Goal: Task Accomplishment & Management: Complete application form

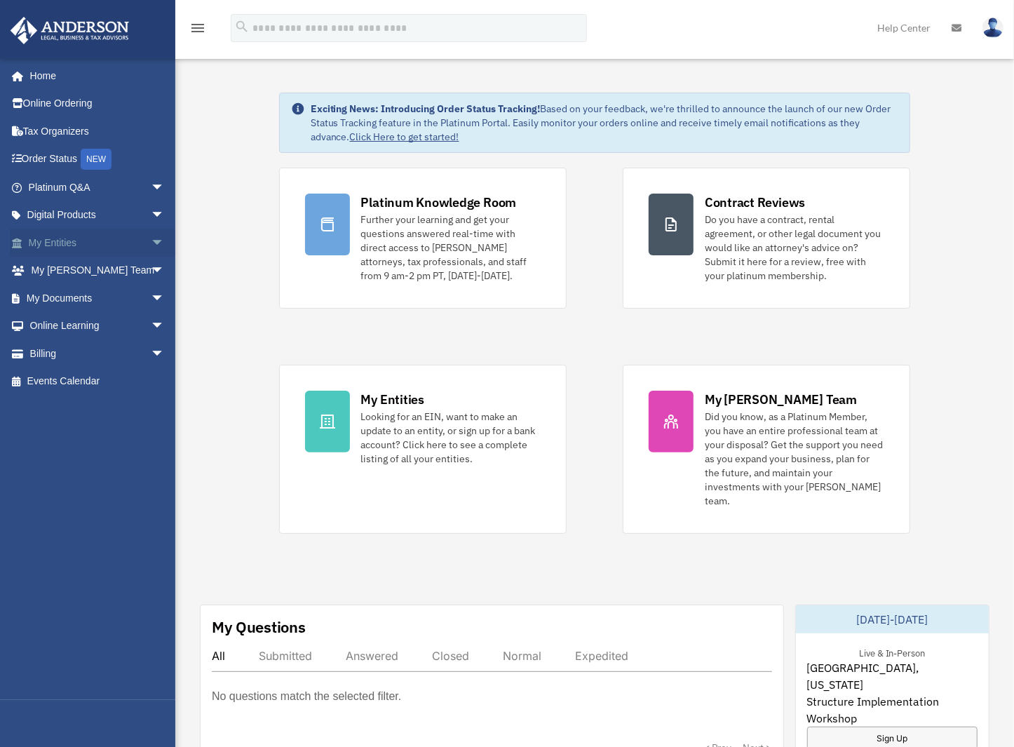
click at [55, 242] on link "My Entities arrow_drop_down" at bounding box center [98, 243] width 176 height 28
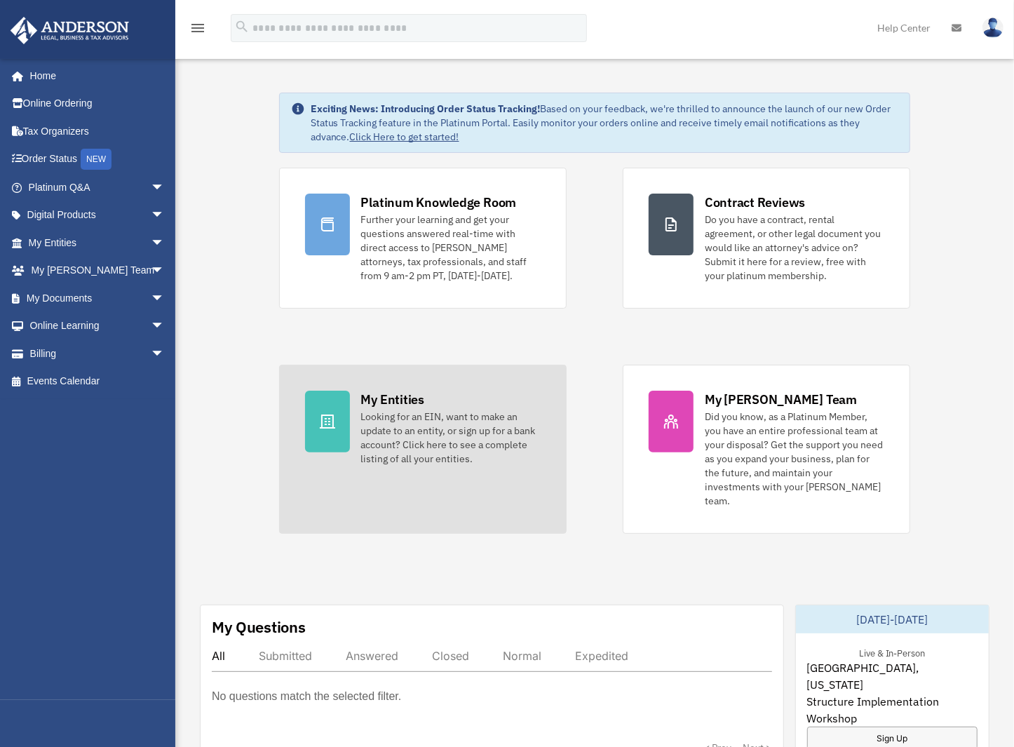
click at [412, 414] on div "Looking for an EIN, want to make an update to an entity, or sign up for a bank …" at bounding box center [450, 437] width 179 height 56
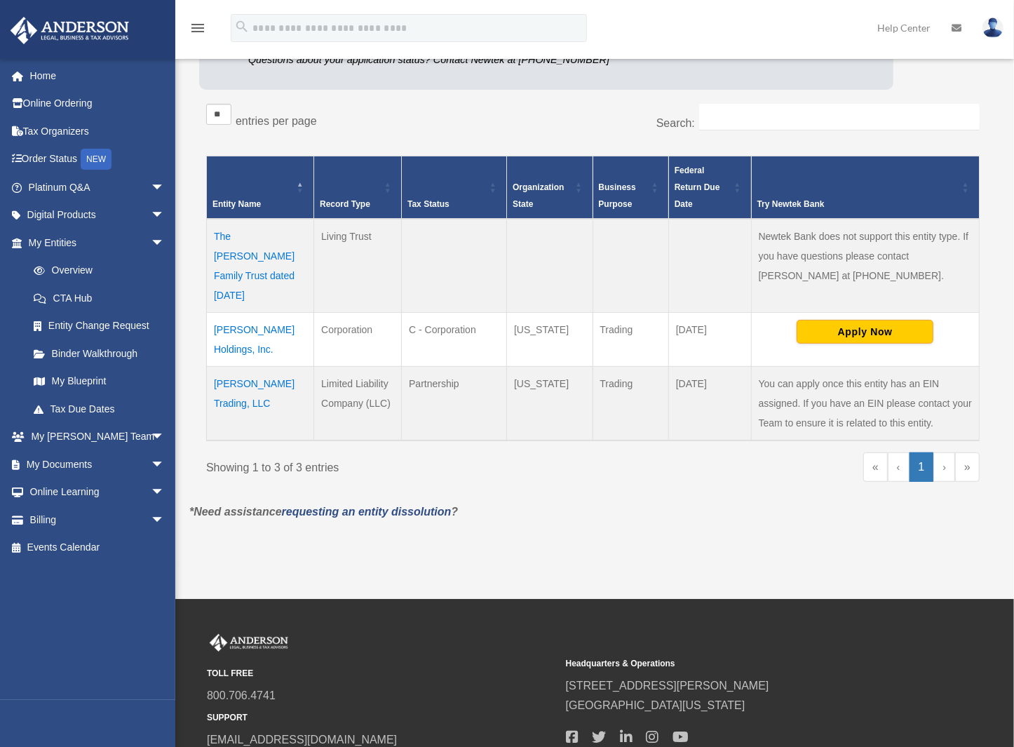
scroll to position [210, 0]
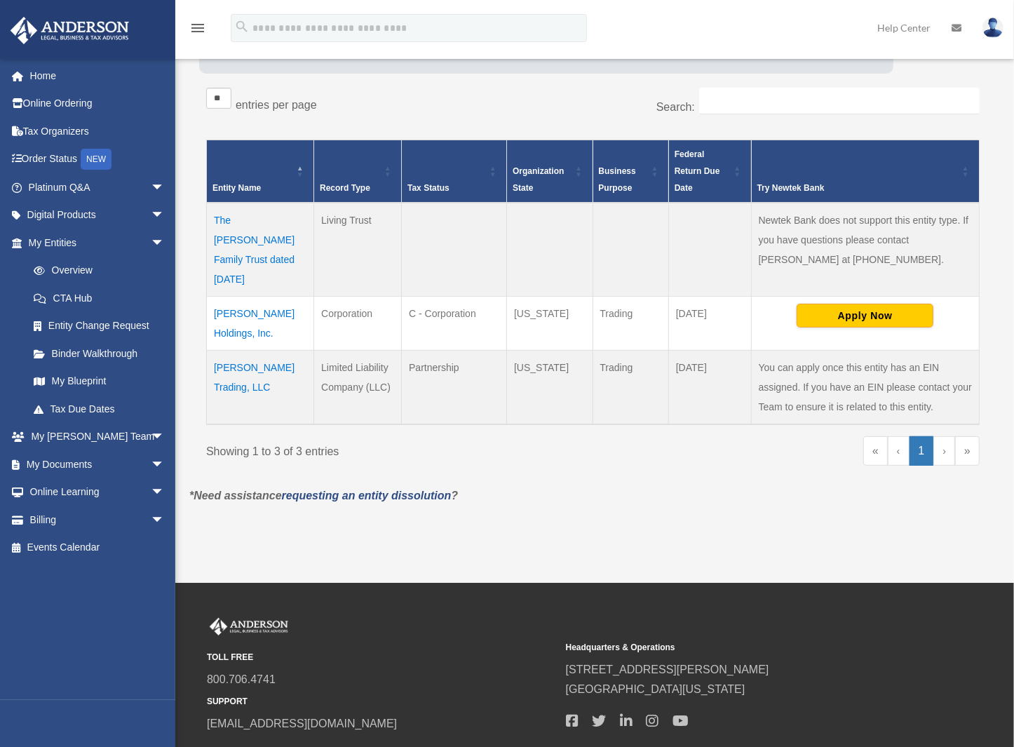
click at [250, 350] on td "[PERSON_NAME] Trading, LLC" at bounding box center [260, 387] width 107 height 74
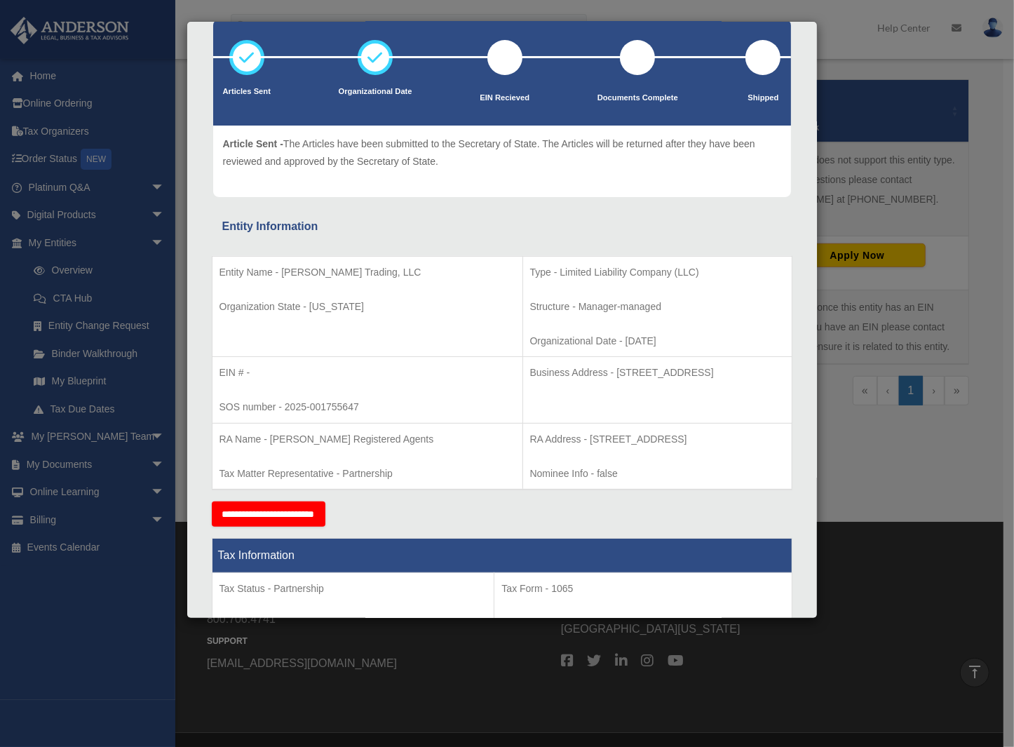
scroll to position [0, 0]
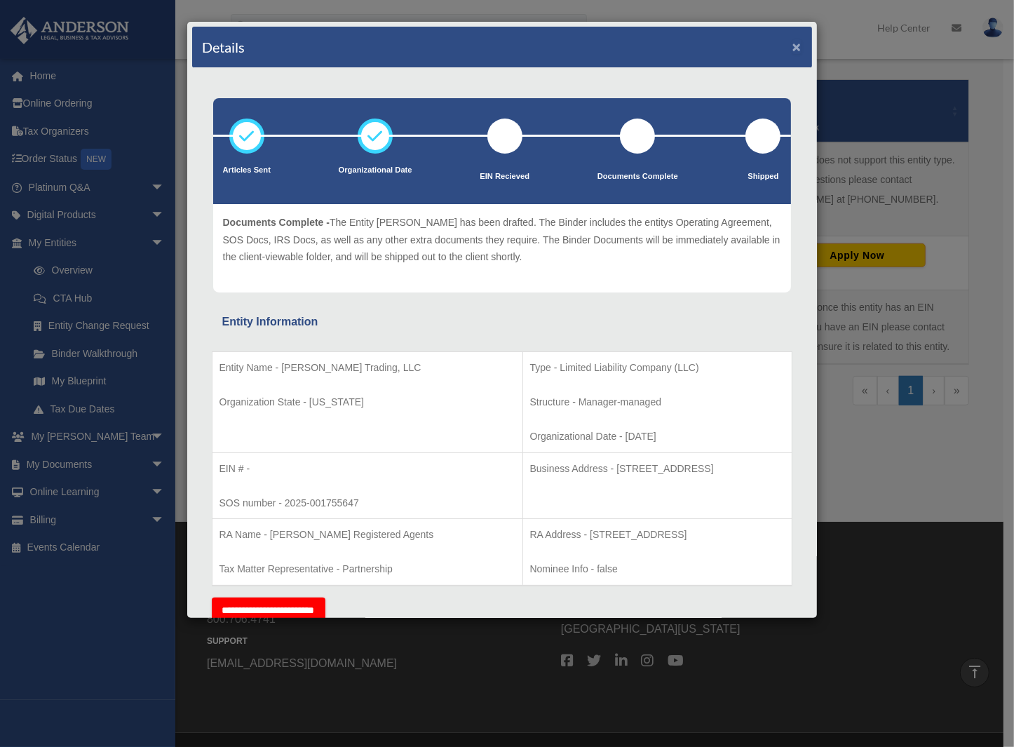
click at [792, 46] on button "×" at bounding box center [796, 46] width 9 height 15
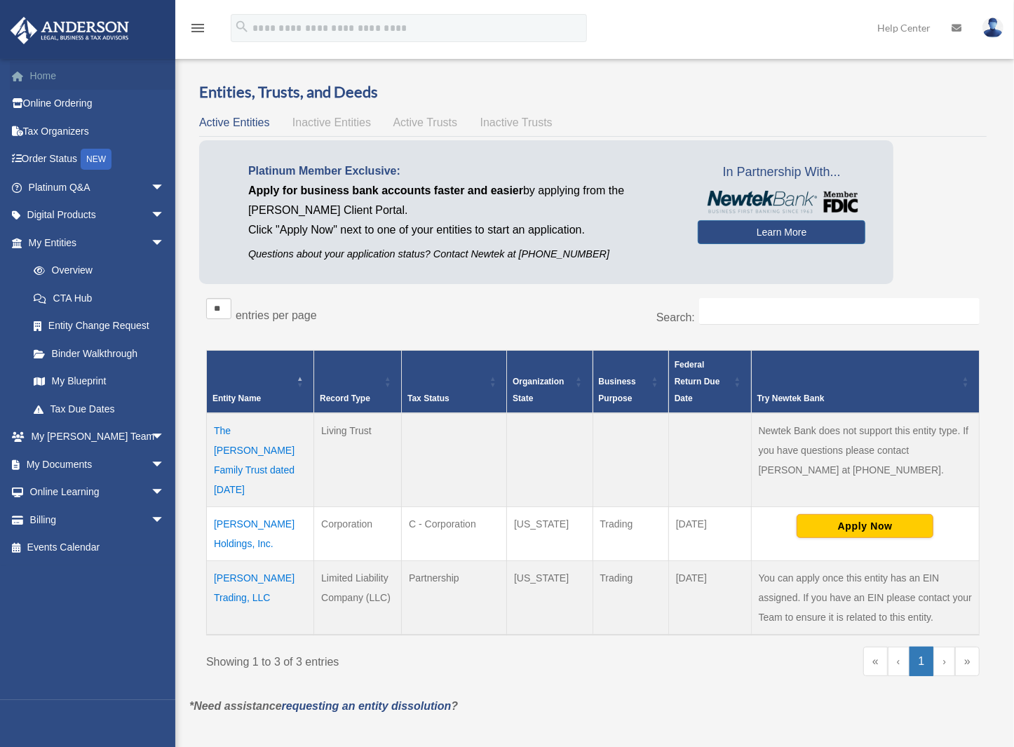
click at [41, 77] on link "Home" at bounding box center [98, 76] width 176 height 28
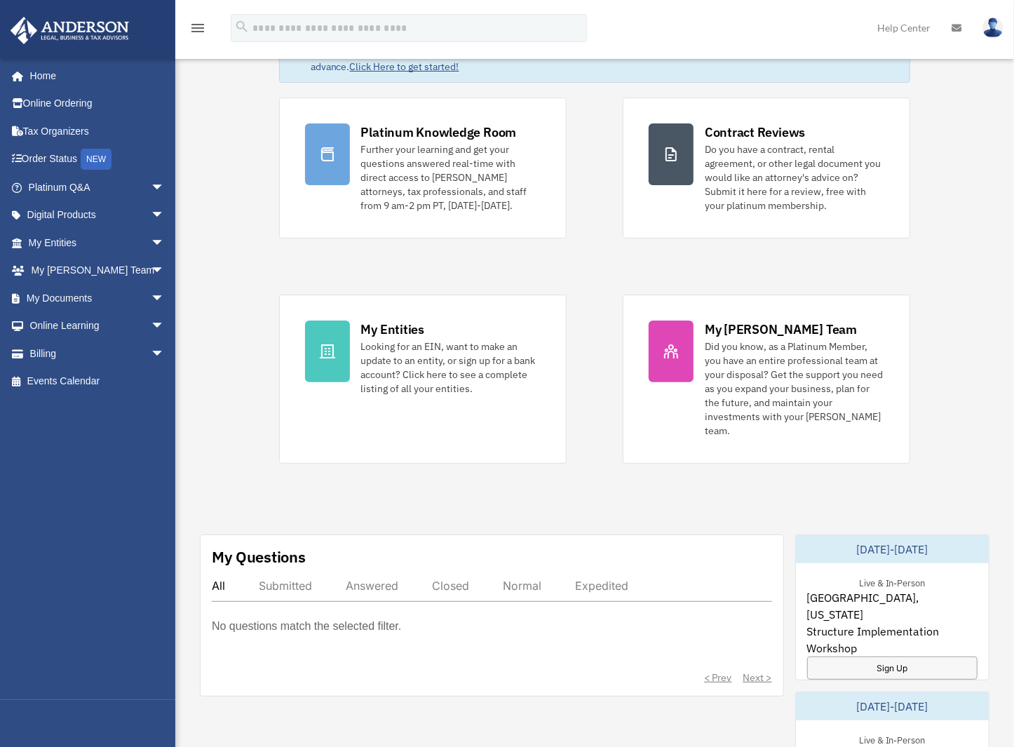
scroll to position [140, 0]
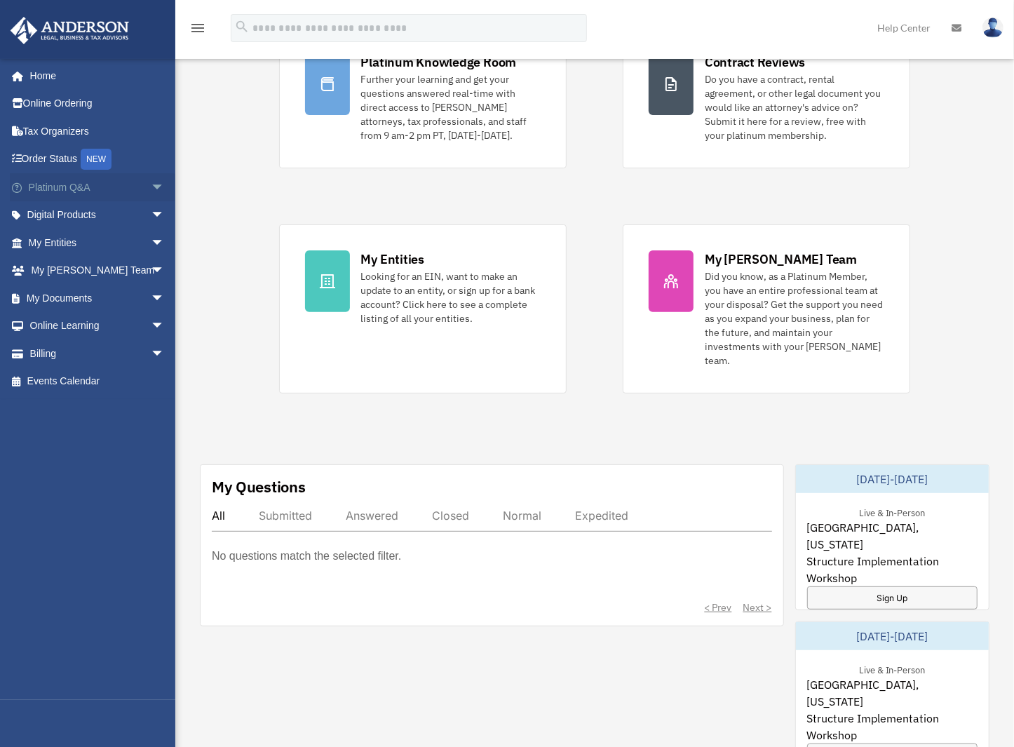
click at [151, 186] on span "arrow_drop_down" at bounding box center [165, 187] width 28 height 29
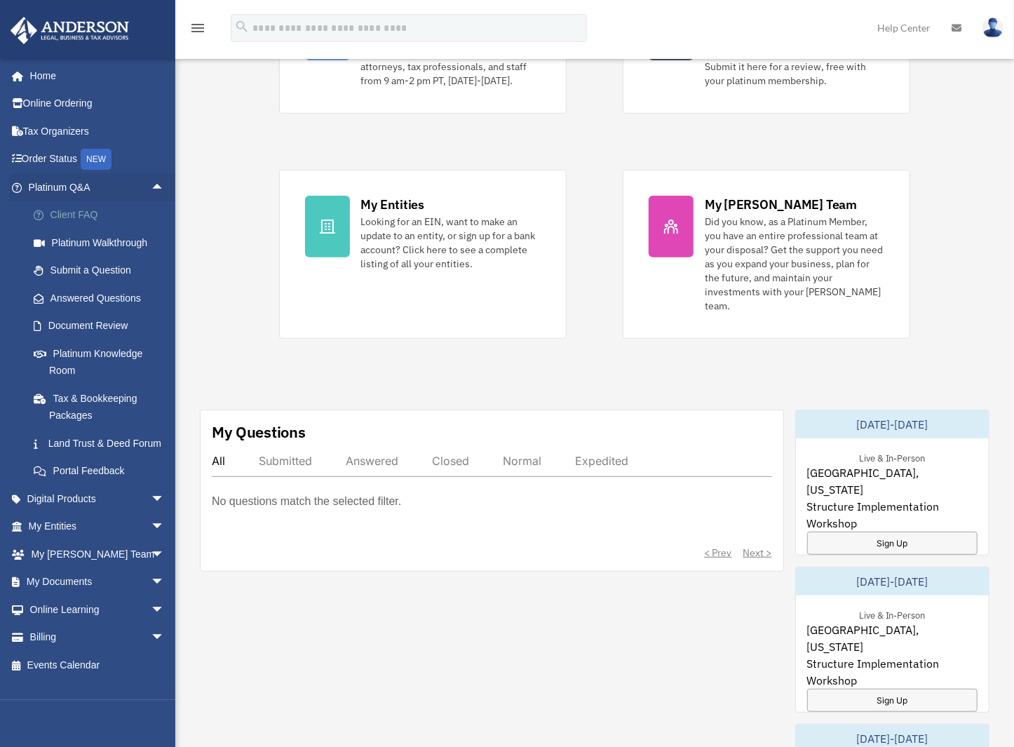
scroll to position [210, 0]
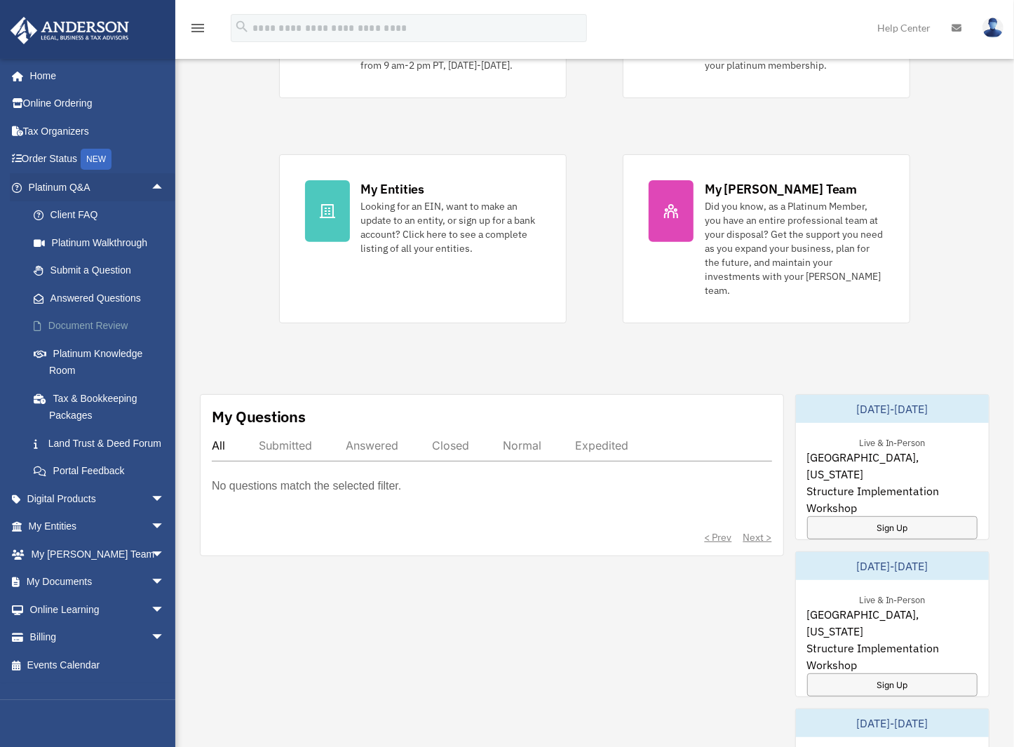
click at [88, 327] on link "Document Review" at bounding box center [103, 326] width 166 height 28
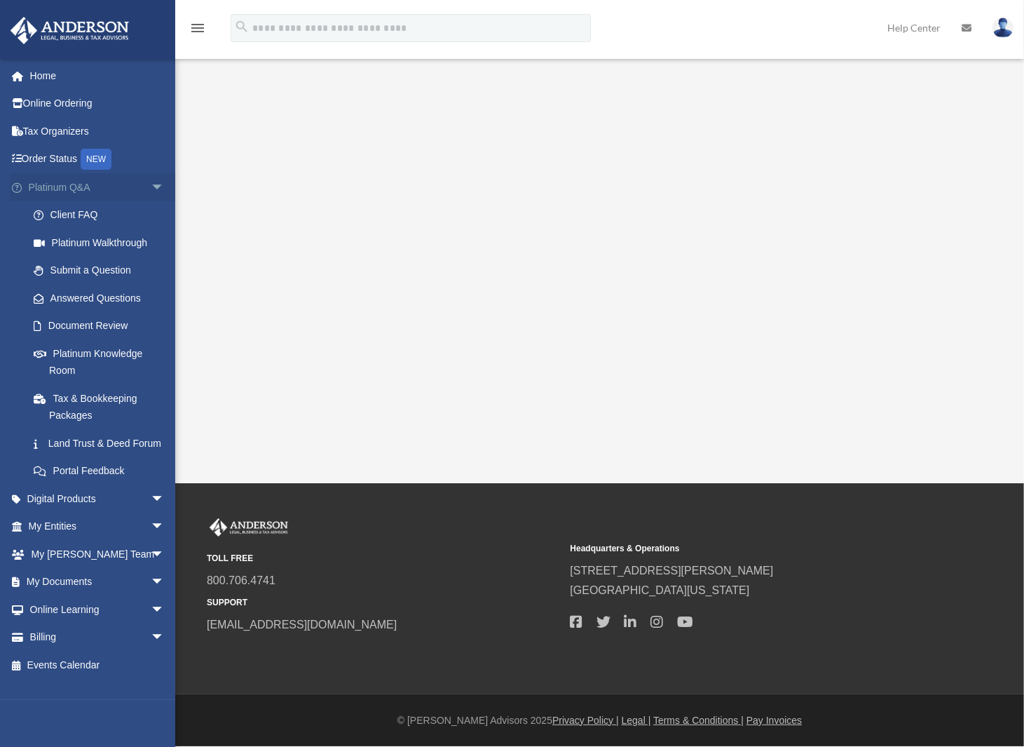
click at [151, 182] on span "arrow_drop_down" at bounding box center [165, 187] width 28 height 29
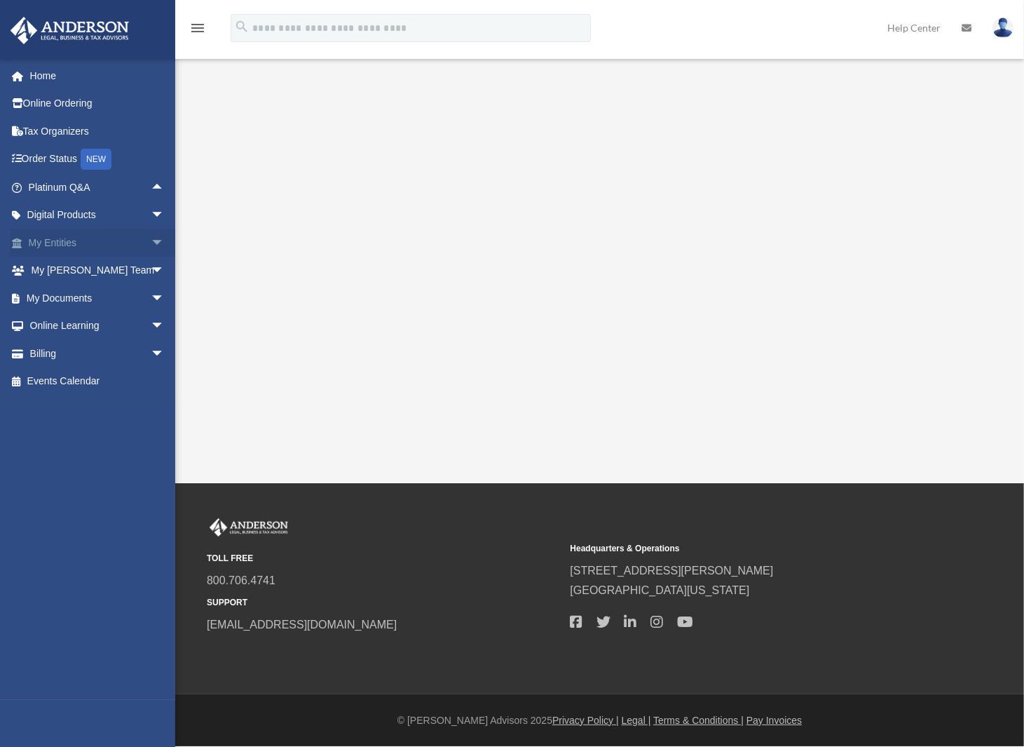
click at [90, 236] on link "My Entities arrow_drop_down" at bounding box center [98, 243] width 176 height 28
click at [60, 238] on link "My Entities arrow_drop_down" at bounding box center [98, 243] width 176 height 28
click at [151, 245] on span "arrow_drop_down" at bounding box center [165, 243] width 28 height 29
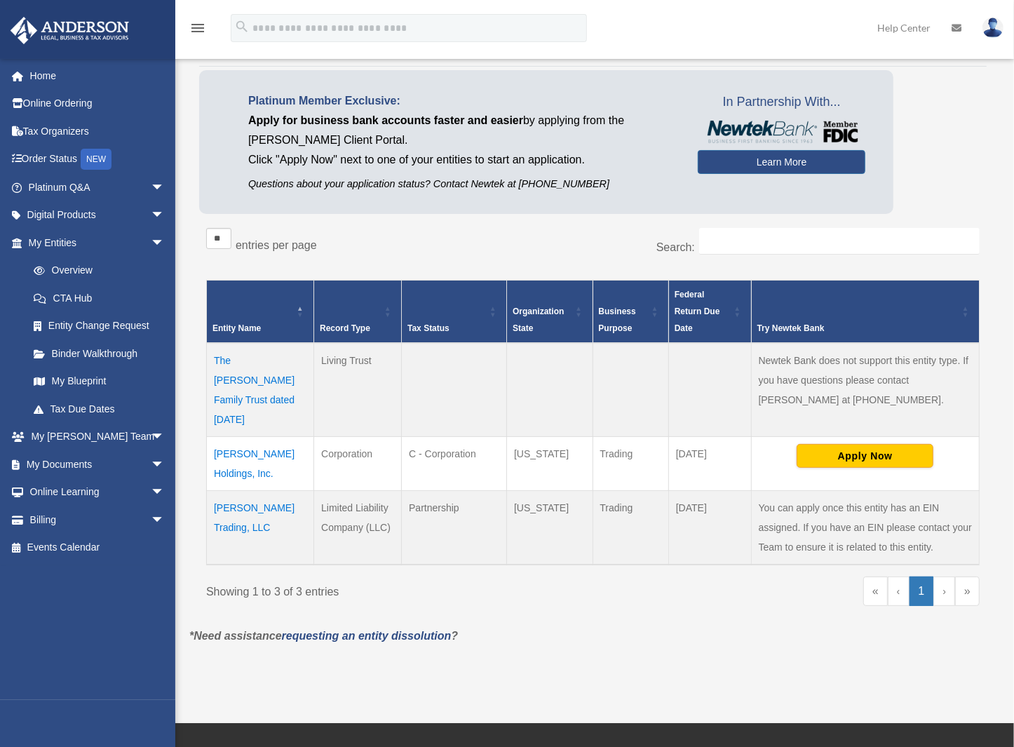
scroll to position [140, 0]
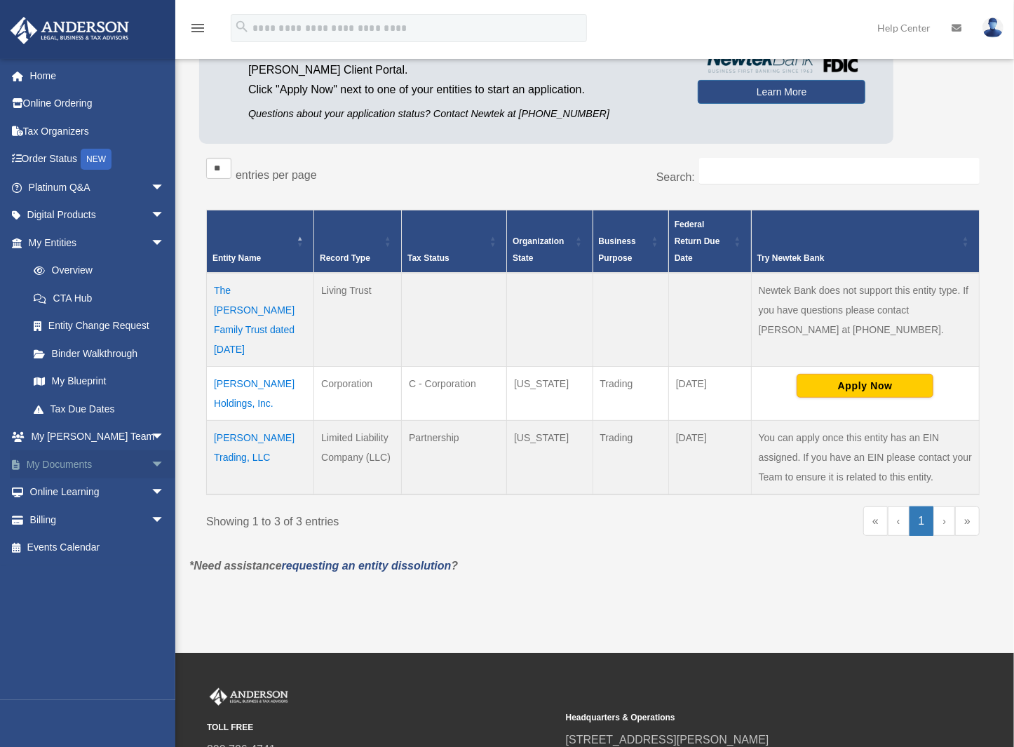
click at [151, 466] on span "arrow_drop_down" at bounding box center [165, 464] width 28 height 29
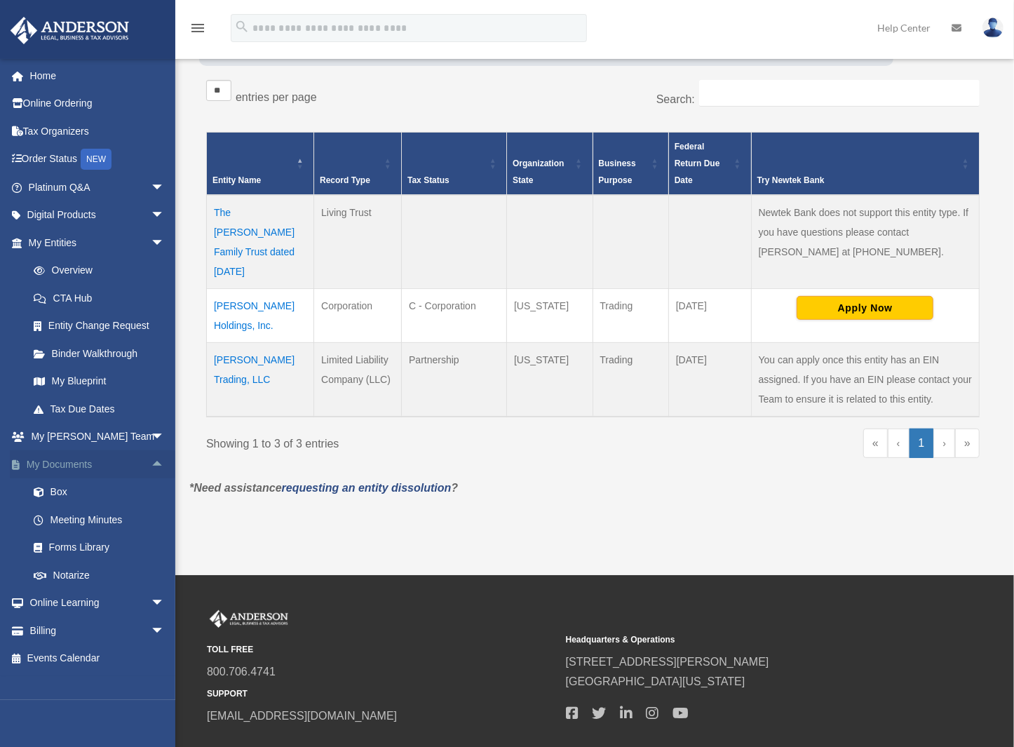
scroll to position [271, 0]
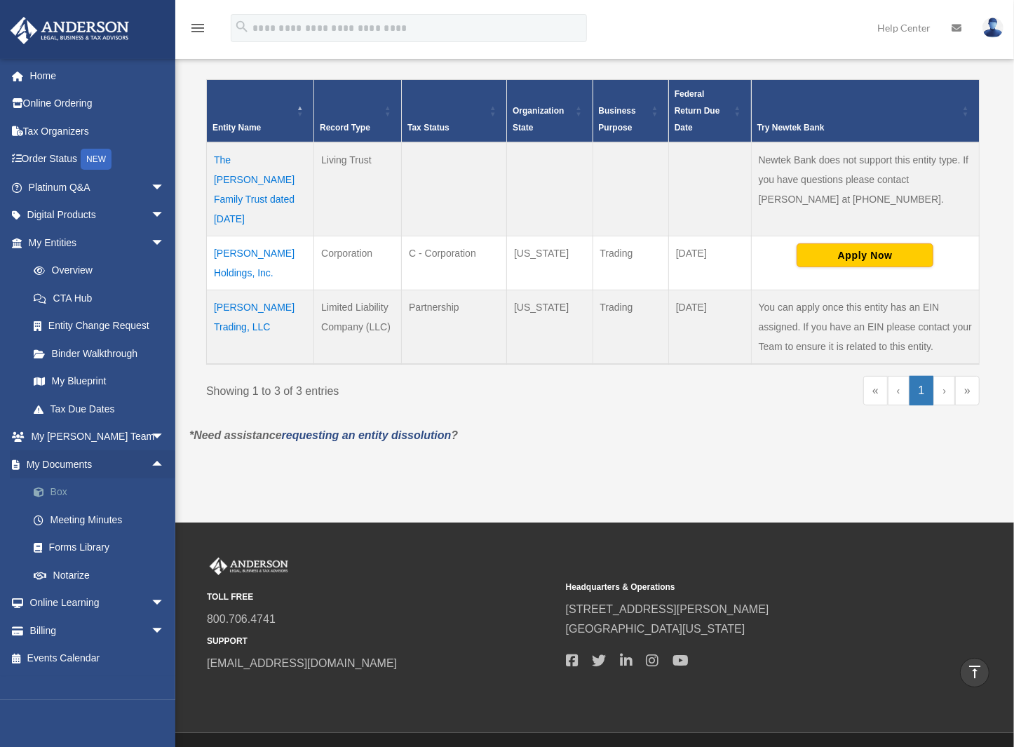
click at [66, 486] on link "Box" at bounding box center [103, 492] width 166 height 28
click at [60, 489] on link "Box" at bounding box center [103, 492] width 166 height 28
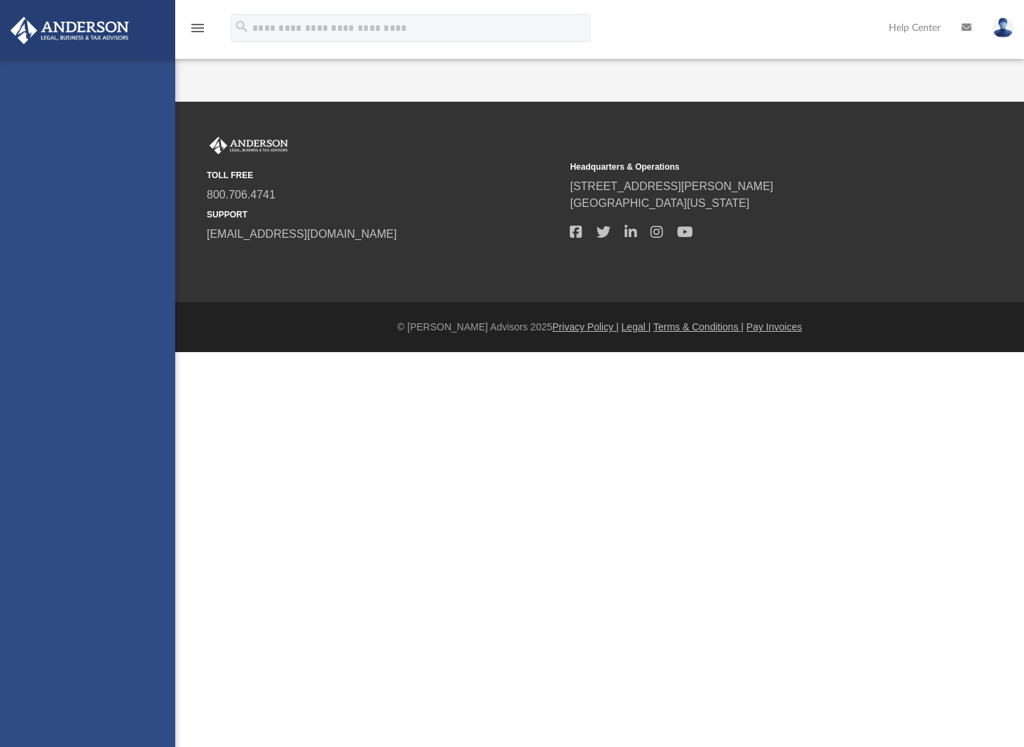
click at [53, 489] on div "[EMAIL_ADDRESS][PERSON_NAME][DOMAIN_NAME] Sign Out [EMAIL_ADDRESS][PERSON_NAME]…" at bounding box center [87, 432] width 175 height 747
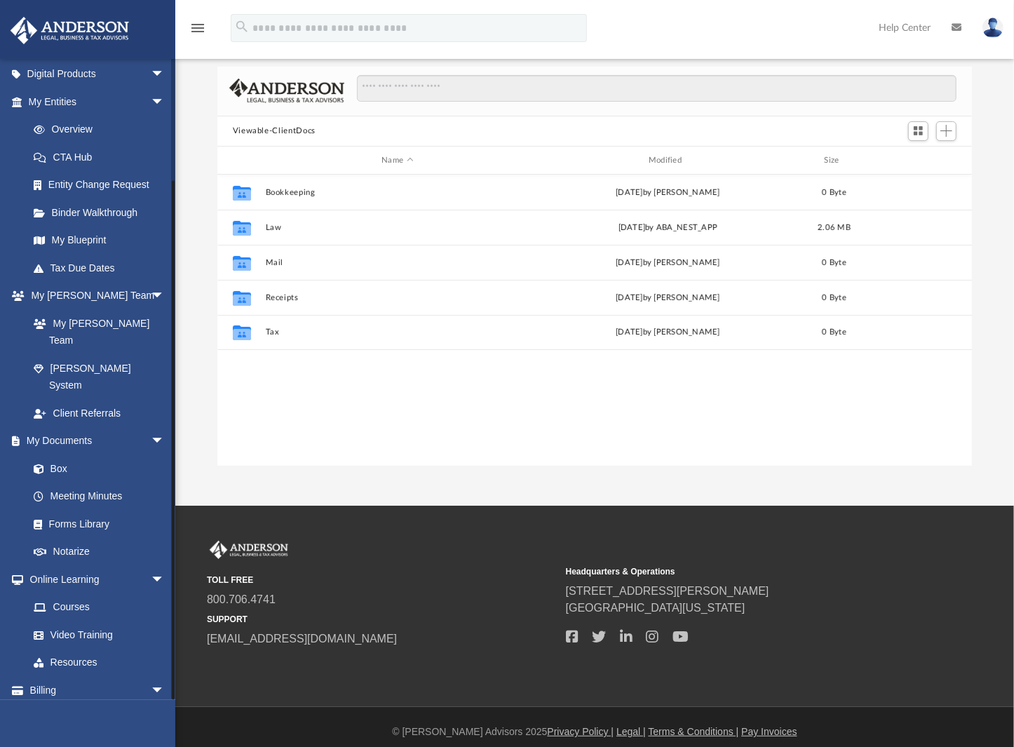
scroll to position [76, 0]
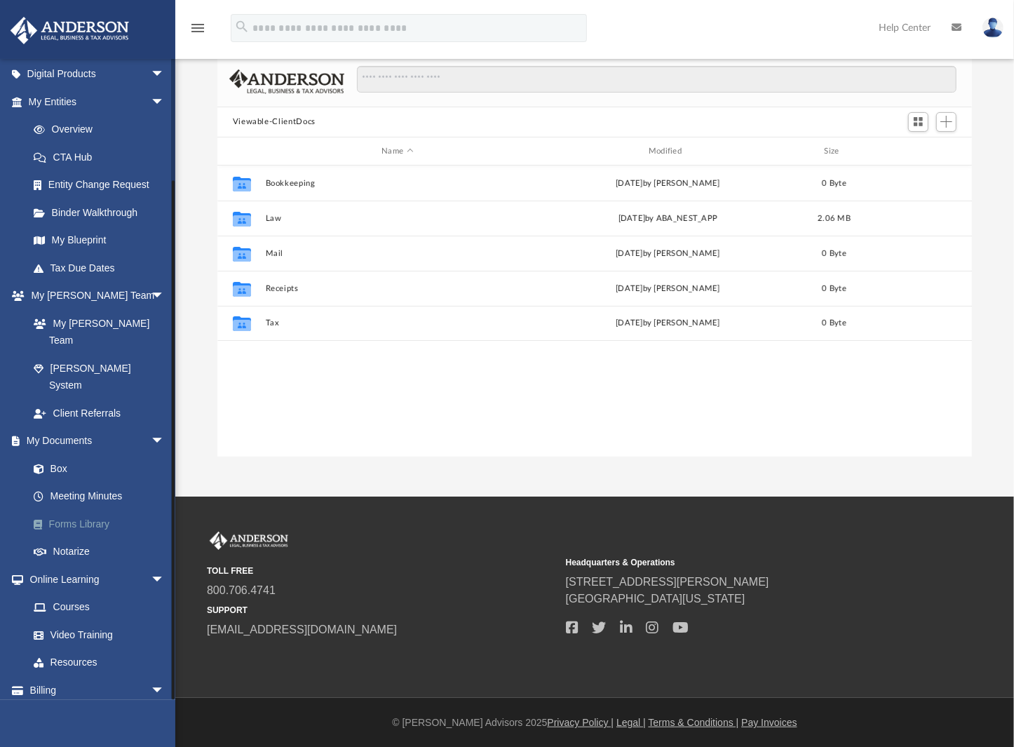
click at [90, 510] on link "Forms Library" at bounding box center [103, 524] width 166 height 28
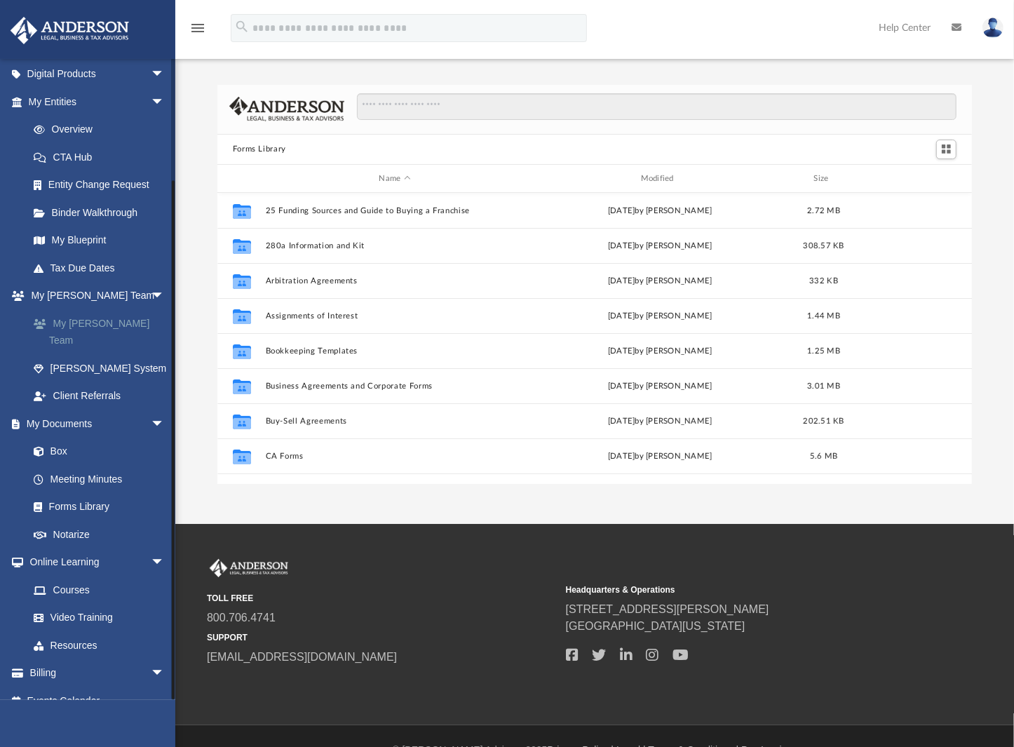
click at [96, 323] on link "My [PERSON_NAME] Team" at bounding box center [103, 331] width 166 height 45
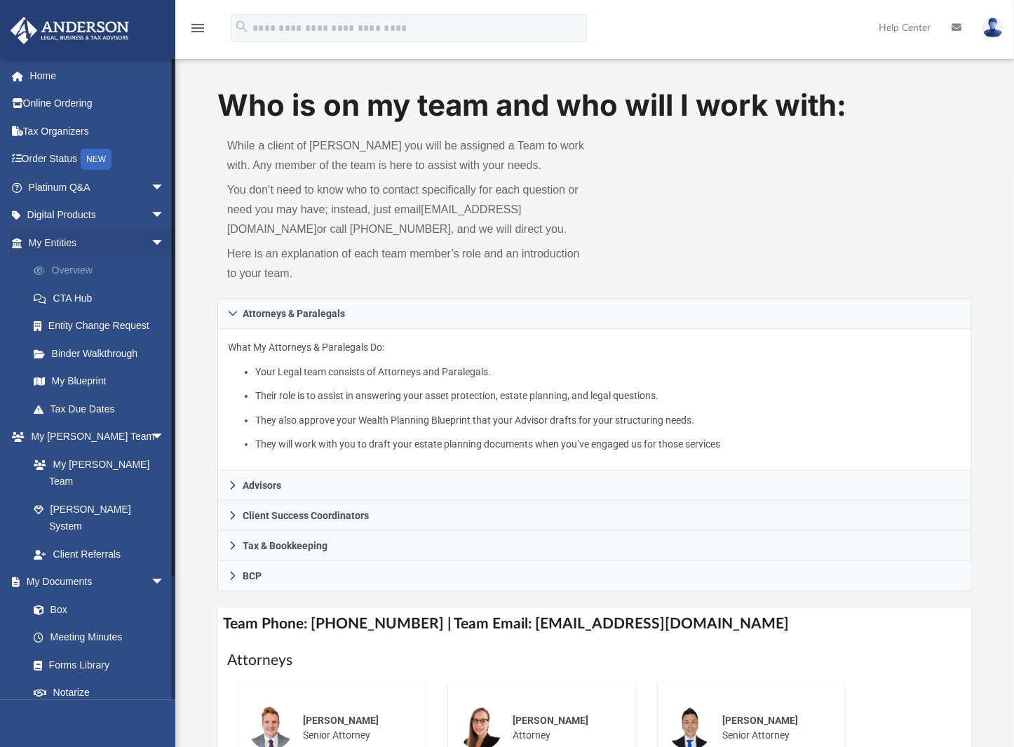
click at [73, 257] on link "Overview" at bounding box center [103, 271] width 166 height 28
click at [74, 264] on link "Overview" at bounding box center [103, 271] width 166 height 28
click at [75, 271] on link "Overview" at bounding box center [103, 271] width 166 height 28
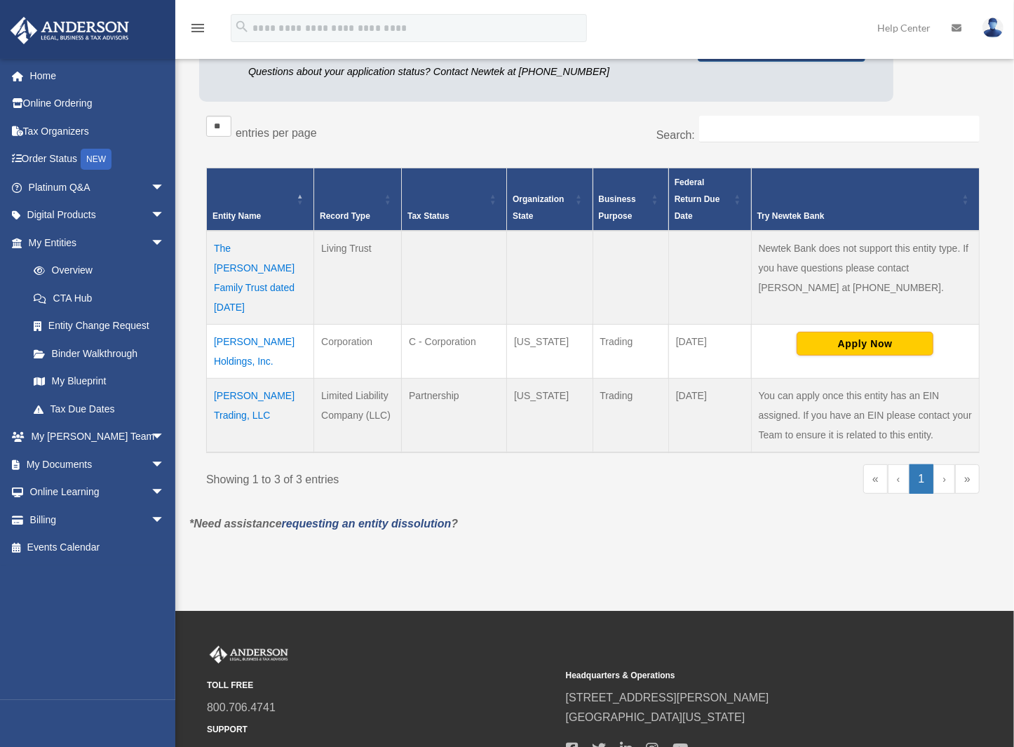
scroll to position [210, 0]
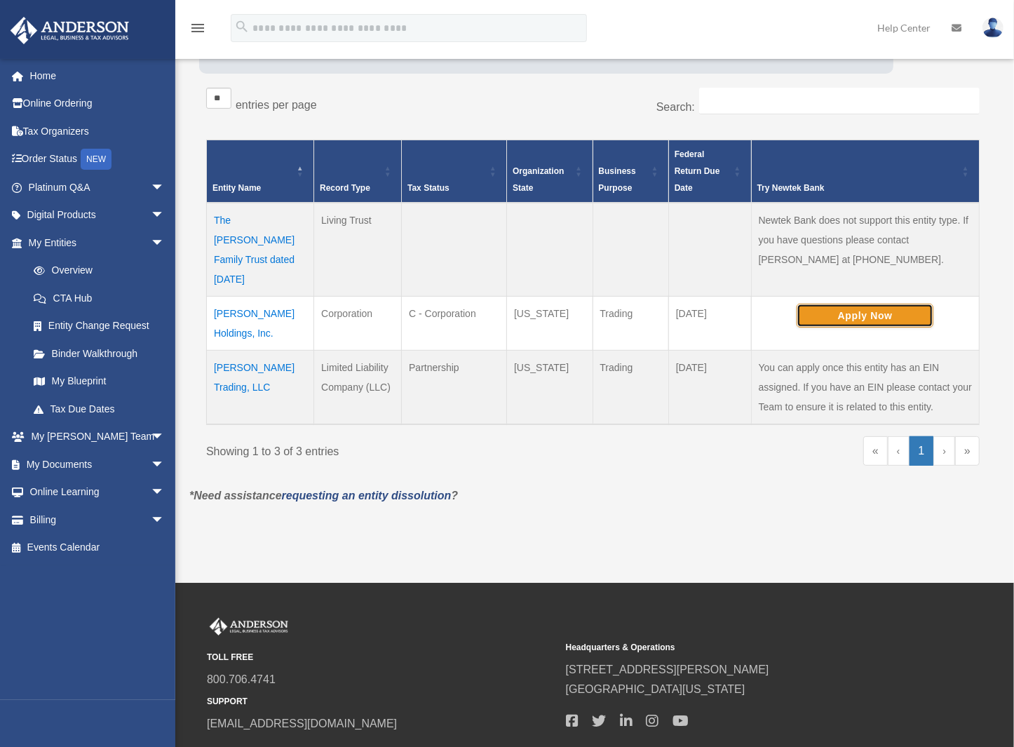
click at [848, 304] on button "Apply Now" at bounding box center [864, 316] width 137 height 24
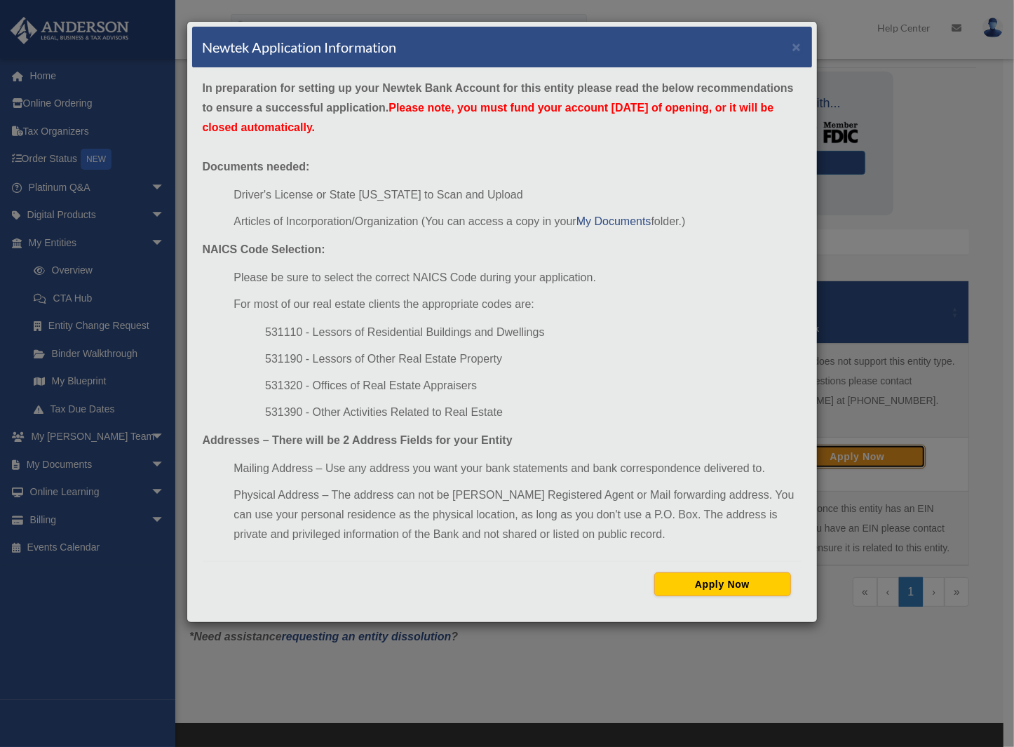
scroll to position [70, 0]
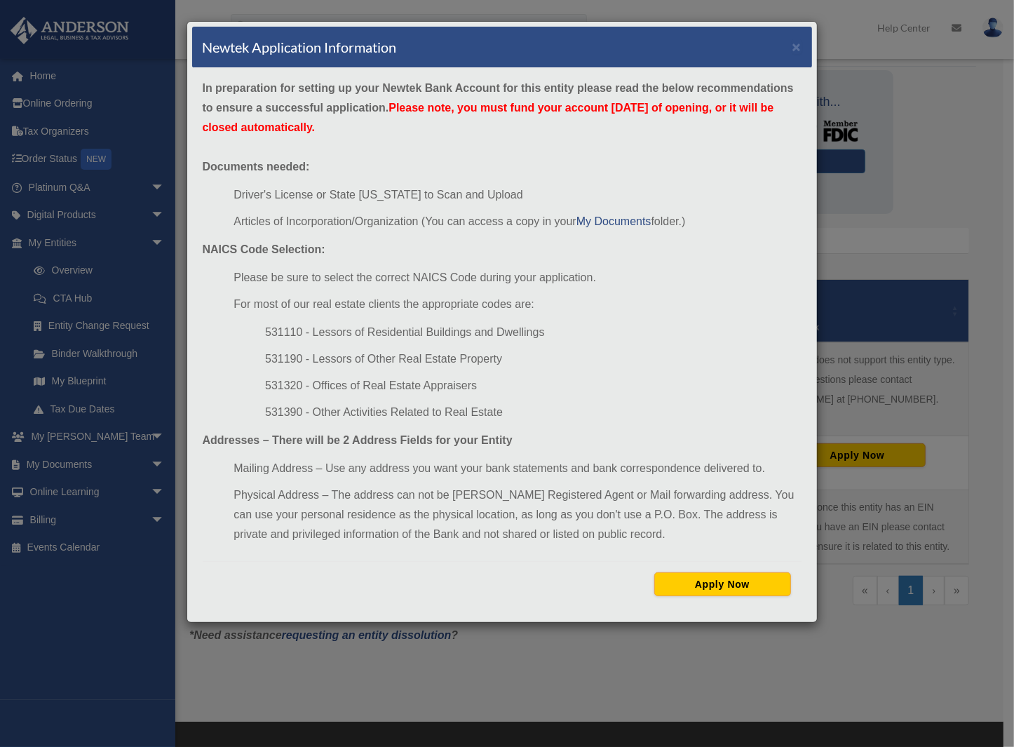
click at [293, 196] on li "Driver's License or State [US_STATE] to Scan and Upload" at bounding box center [516, 195] width 567 height 20
click at [292, 196] on li "Driver's License or State [US_STATE] to Scan and Upload" at bounding box center [516, 195] width 567 height 20
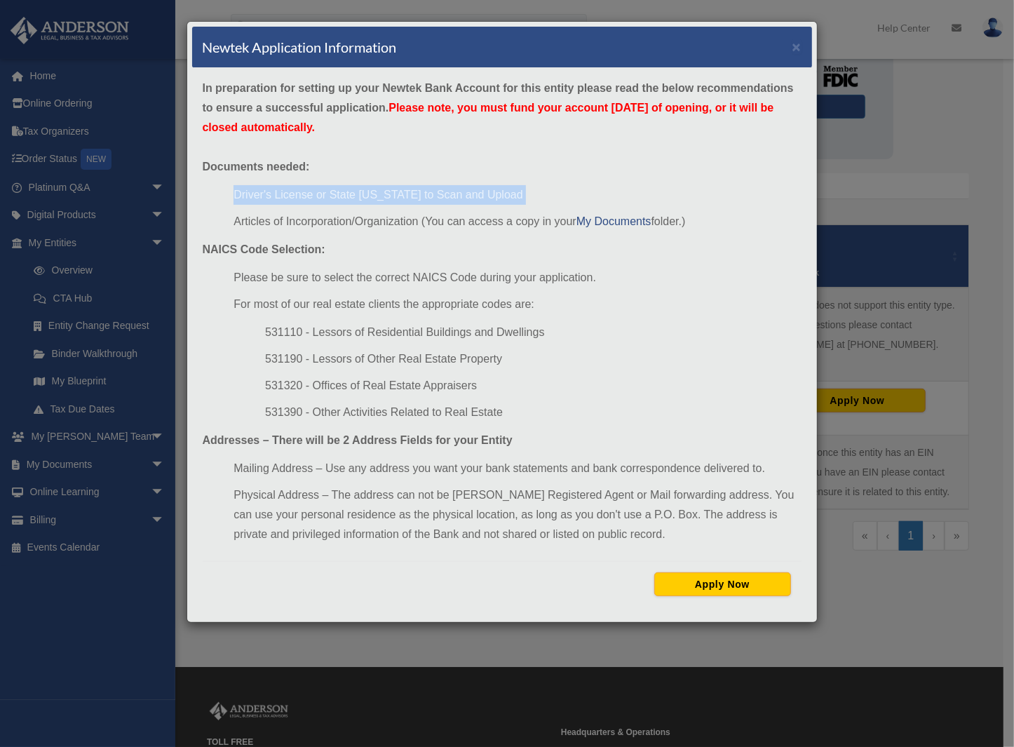
scroll to position [140, 0]
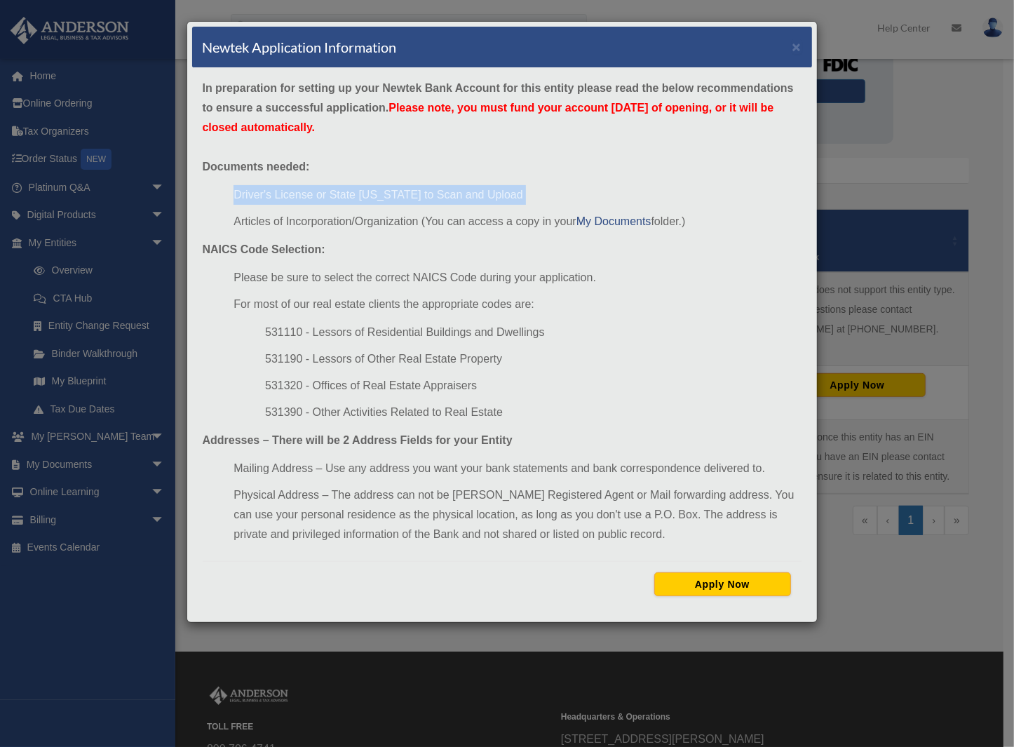
click at [513, 194] on li "Driver's License or State [US_STATE] to Scan and Upload" at bounding box center [516, 195] width 567 height 20
click at [257, 193] on li "Driver's License or State [US_STATE] to Scan and Upload" at bounding box center [516, 195] width 567 height 20
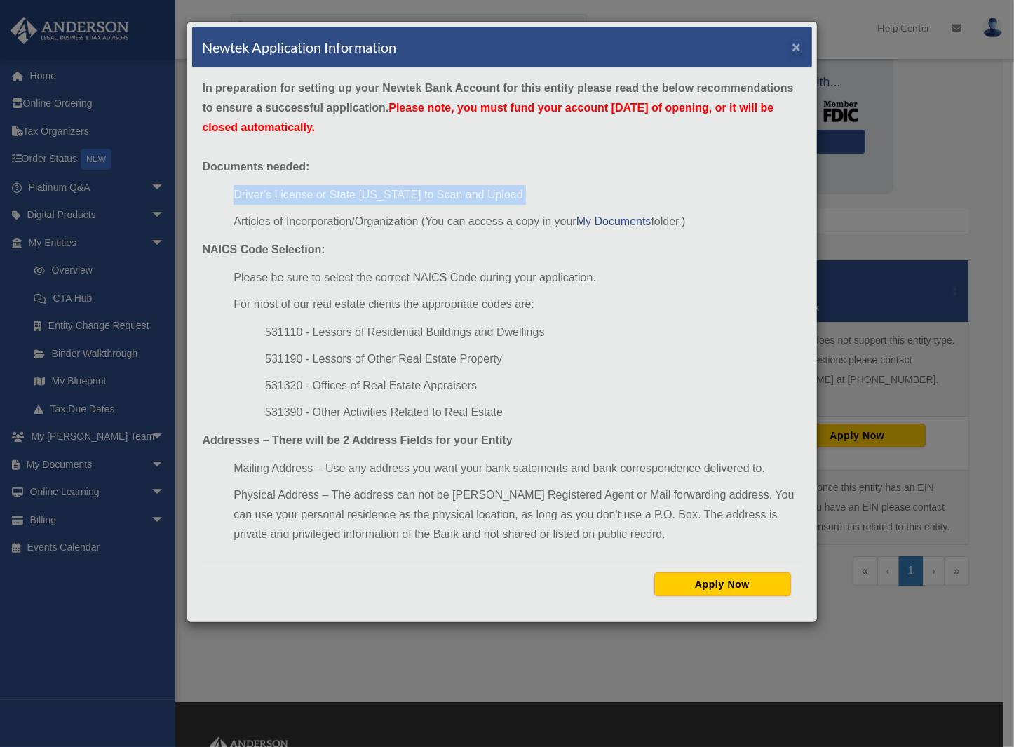
scroll to position [70, 0]
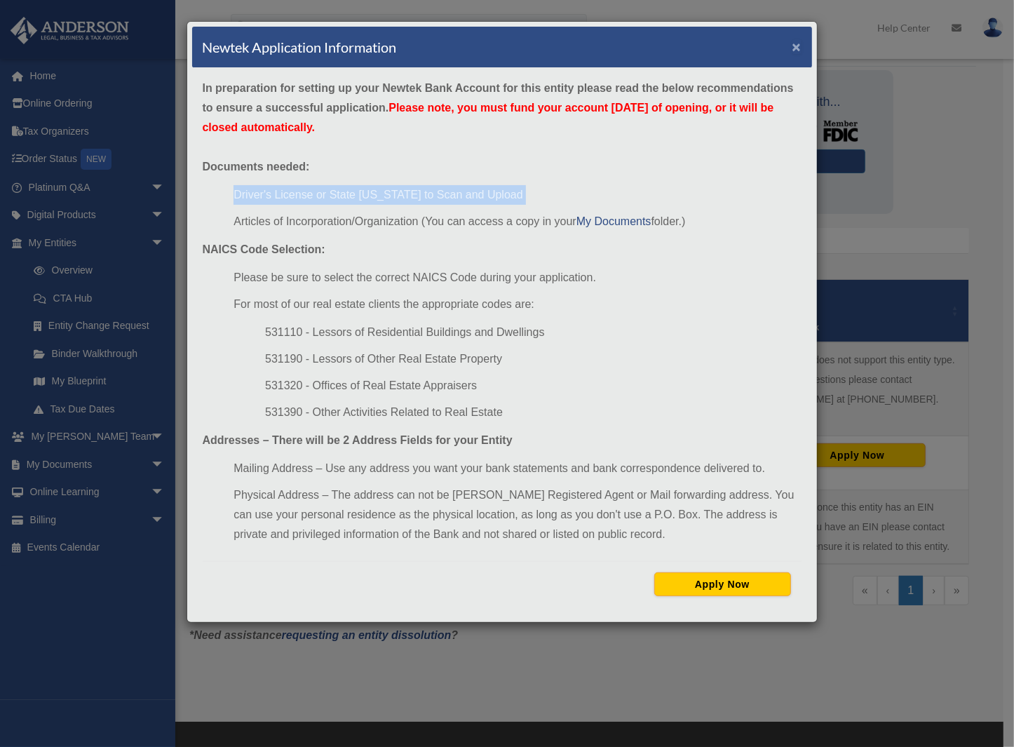
click at [794, 45] on button "×" at bounding box center [796, 46] width 9 height 15
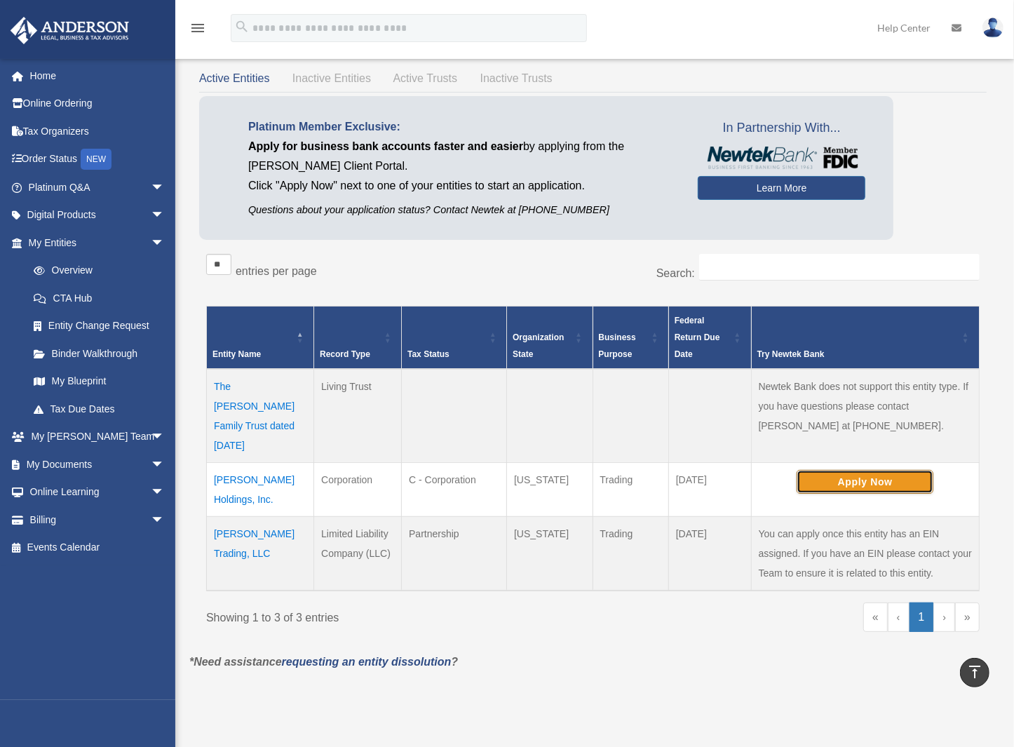
scroll to position [0, 0]
